Goal: Navigation & Orientation: Find specific page/section

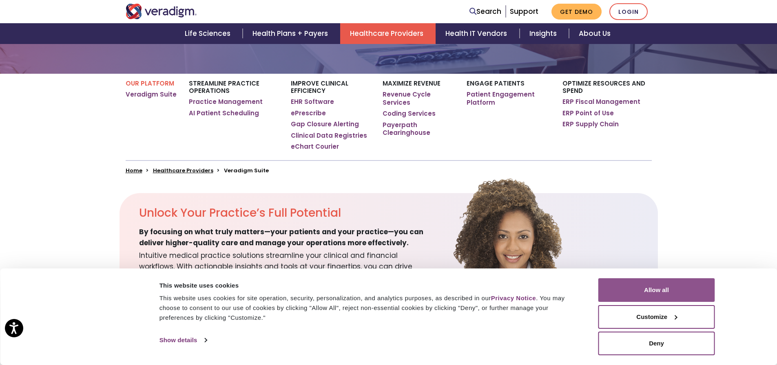
scroll to position [163, 0]
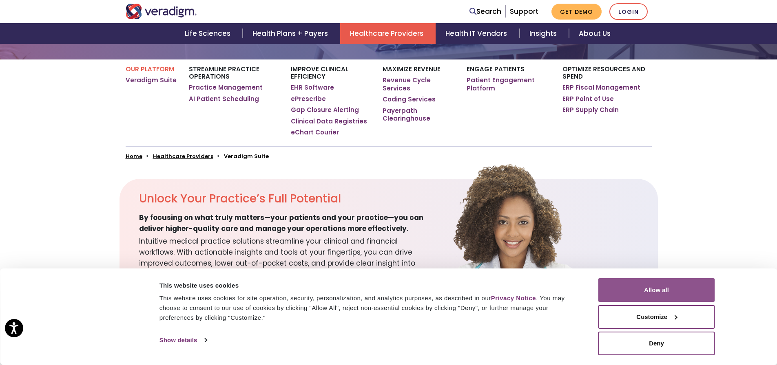
click at [700, 287] on button "Allow all" at bounding box center [656, 291] width 117 height 24
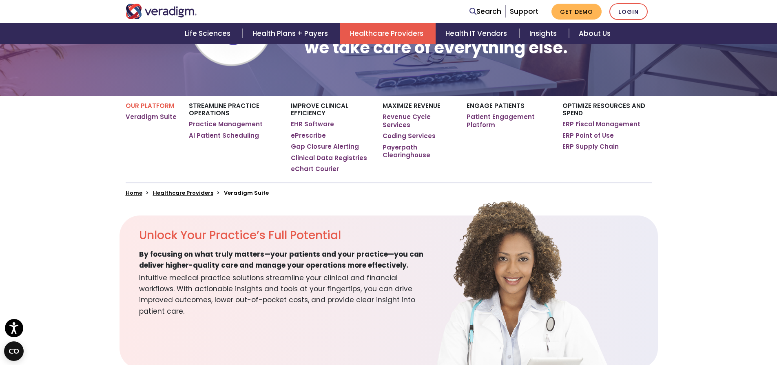
scroll to position [0, 0]
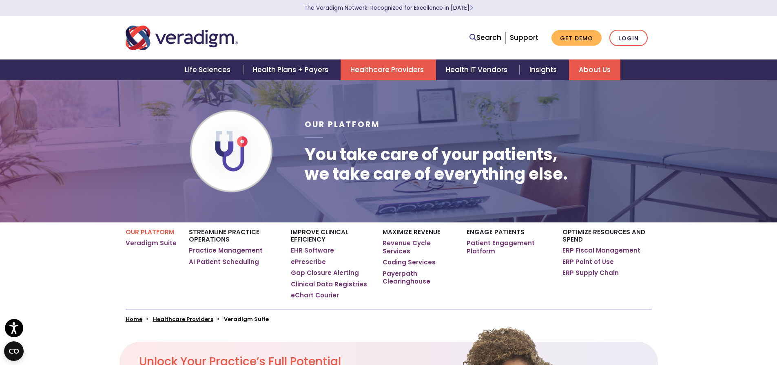
click at [588, 62] on link "About Us" at bounding box center [594, 70] width 51 height 21
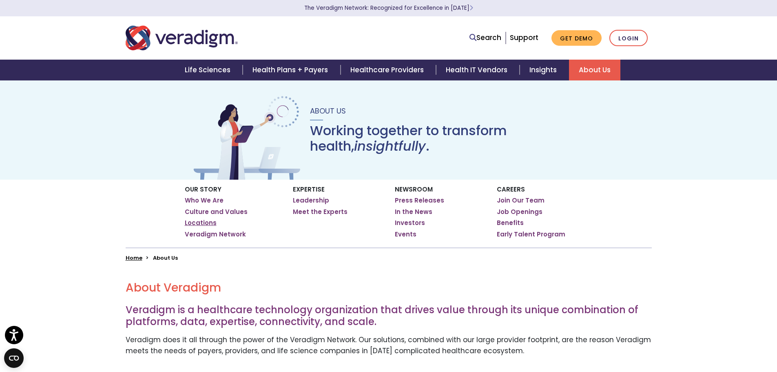
click at [203, 223] on link "Locations" at bounding box center [201, 223] width 32 height 8
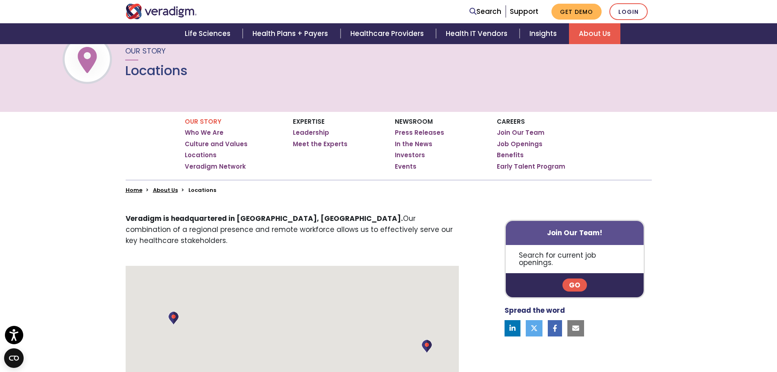
scroll to position [163, 0]
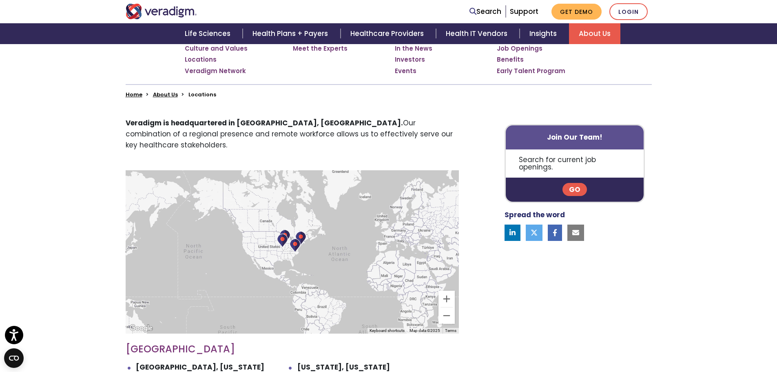
drag, startPoint x: 200, startPoint y: 241, endPoint x: 297, endPoint y: 248, distance: 97.3
click at [297, 248] on div at bounding box center [292, 251] width 333 height 163
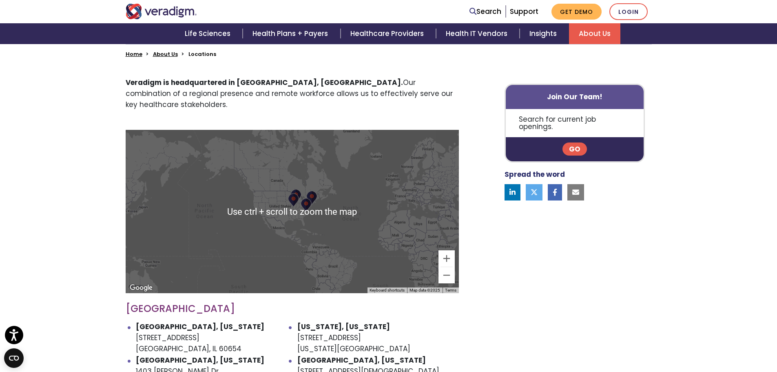
scroll to position [204, 0]
click at [447, 250] on button "Zoom in" at bounding box center [446, 258] width 16 height 16
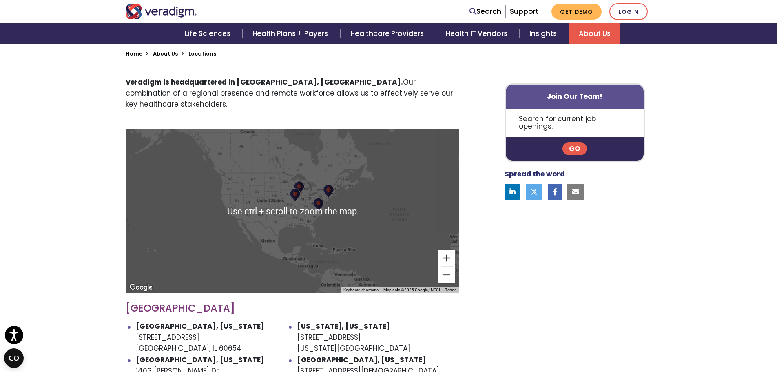
click at [447, 250] on button "Zoom in" at bounding box center [446, 258] width 16 height 16
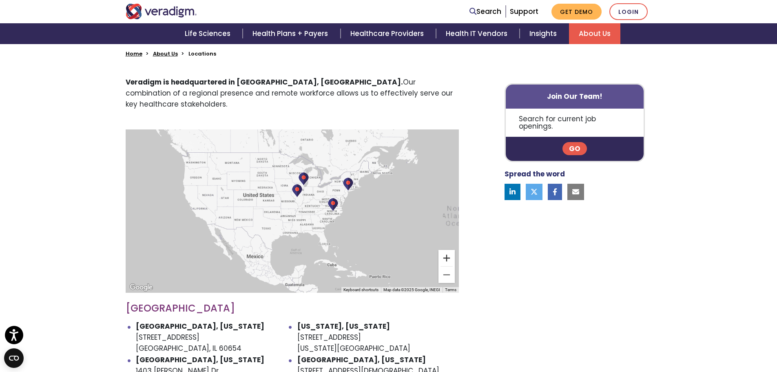
click at [447, 250] on button "Zoom in" at bounding box center [446, 258] width 16 height 16
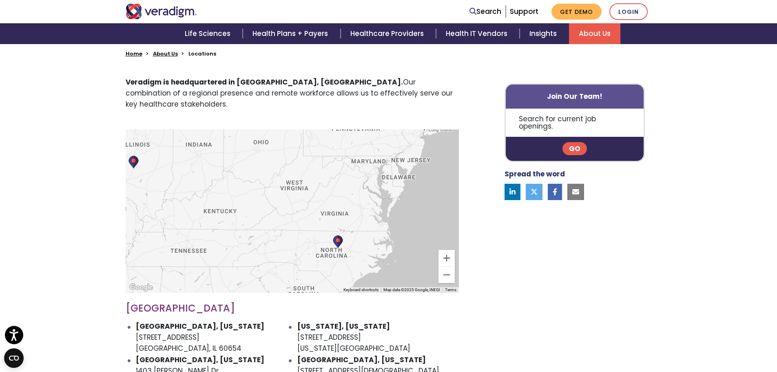
drag, startPoint x: 407, startPoint y: 221, endPoint x: 210, endPoint y: 263, distance: 200.9
click at [210, 263] on div at bounding box center [292, 210] width 333 height 163
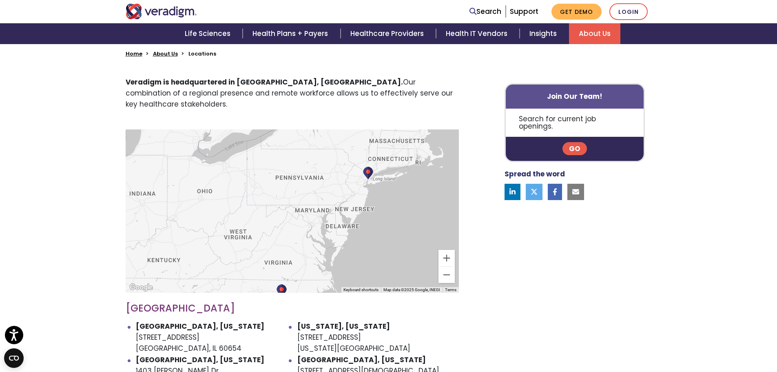
drag, startPoint x: 344, startPoint y: 183, endPoint x: 310, endPoint y: 208, distance: 42.6
click at [310, 208] on div at bounding box center [292, 210] width 333 height 163
click at [365, 168] on img at bounding box center [366, 175] width 11 height 14
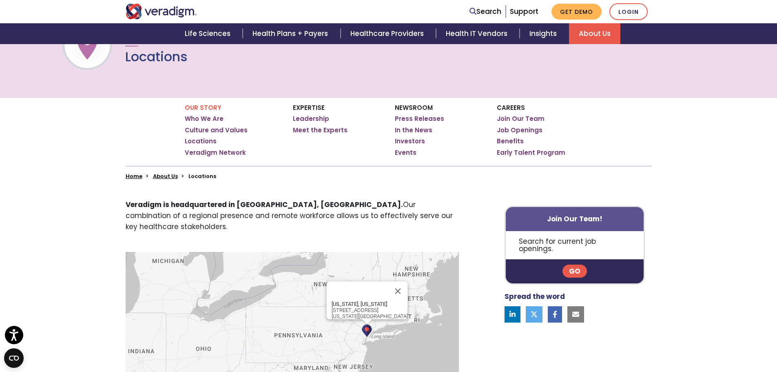
scroll to position [0, 0]
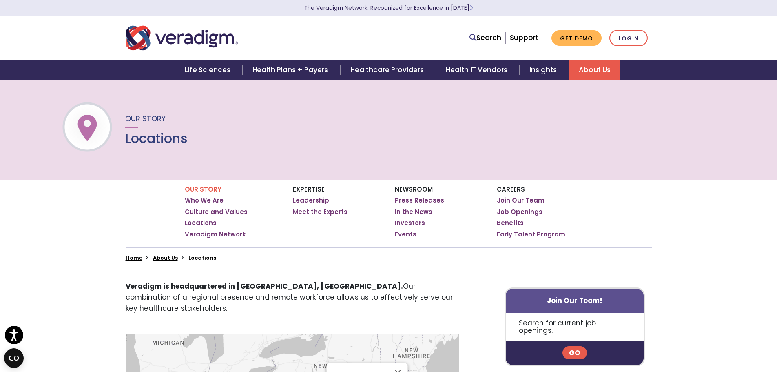
click at [588, 66] on link "About Us" at bounding box center [594, 70] width 51 height 21
